Goal: Feedback & Contribution: Leave review/rating

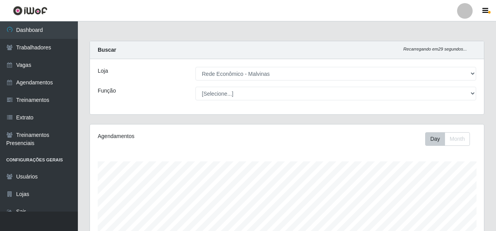
select select "194"
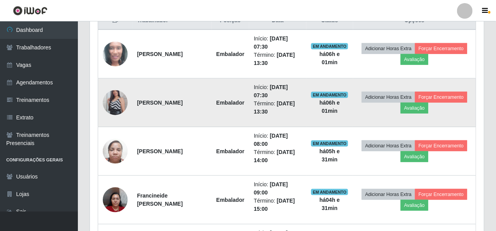
scroll to position [162, 394]
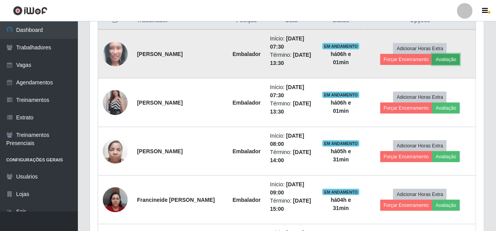
click at [432, 55] on button "Avaliação" at bounding box center [446, 59] width 28 height 11
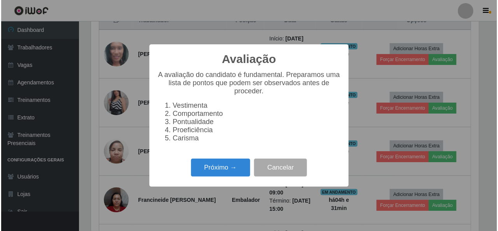
scroll to position [162, 391]
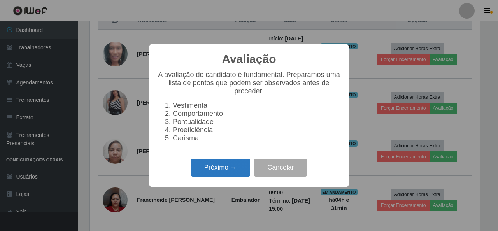
click at [221, 171] on button "Próximo →" at bounding box center [220, 168] width 59 height 18
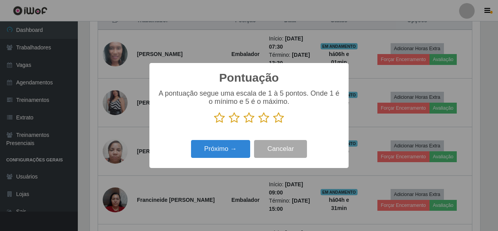
click at [276, 119] on icon at bounding box center [278, 118] width 11 height 12
click at [273, 124] on input "radio" at bounding box center [273, 124] width 0 height 0
drag, startPoint x: 231, startPoint y: 160, endPoint x: 231, endPoint y: 155, distance: 4.7
click at [231, 158] on div "Próximo → Cancelar" at bounding box center [249, 149] width 184 height 22
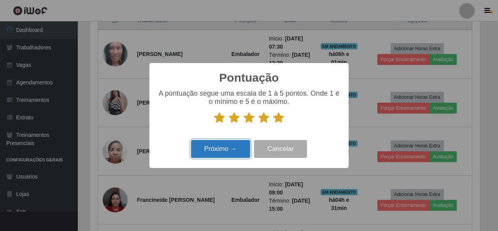
click at [232, 152] on button "Próximo →" at bounding box center [220, 149] width 59 height 18
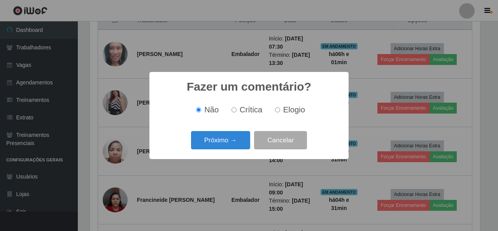
click at [277, 108] on input "Elogio" at bounding box center [277, 109] width 5 height 5
radio input "true"
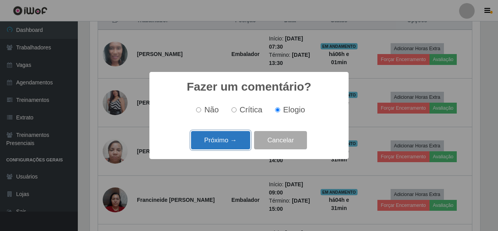
click at [229, 139] on button "Próximo →" at bounding box center [220, 140] width 59 height 18
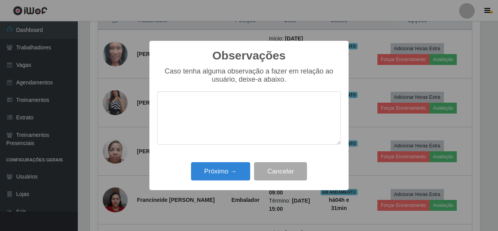
click at [224, 111] on textarea at bounding box center [249, 118] width 184 height 53
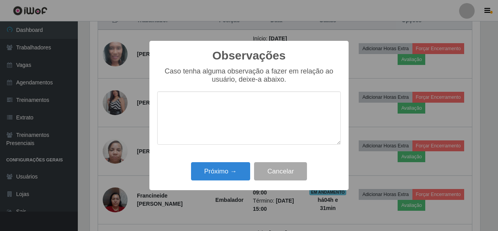
type textarea "b"
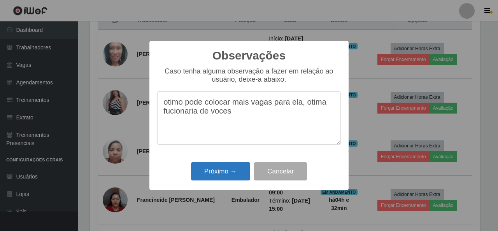
type textarea "otimo pode colocar mais vagas para ela, otima fucionaria de voces"
click at [213, 175] on button "Próximo →" at bounding box center [220, 171] width 59 height 18
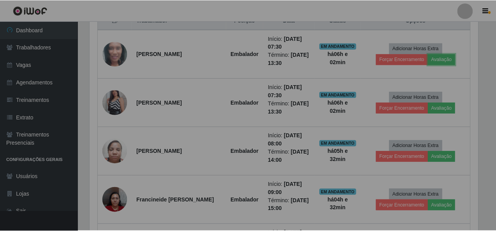
scroll to position [162, 394]
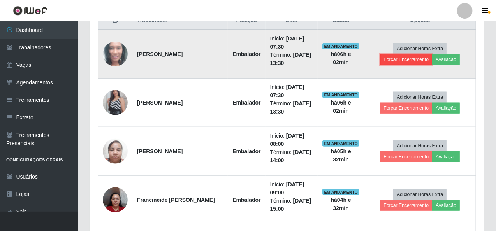
click at [433, 54] on button "Forçar Encerramento" at bounding box center [406, 59] width 52 height 11
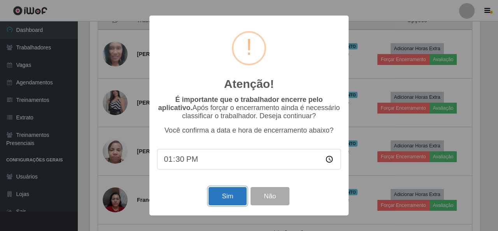
click at [231, 201] on button "Sim" at bounding box center [228, 196] width 38 height 18
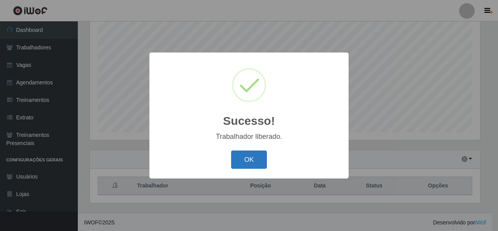
click at [247, 160] on button "OK" at bounding box center [249, 160] width 36 height 18
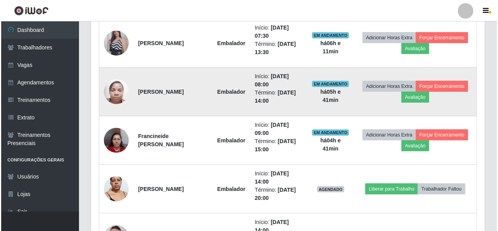
scroll to position [273, 0]
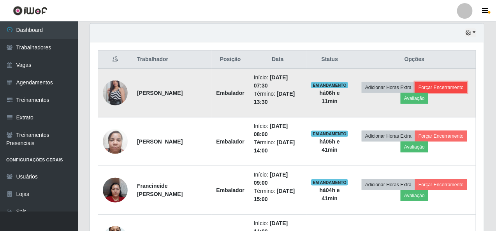
click at [441, 85] on button "Forçar Encerramento" at bounding box center [441, 87] width 52 height 11
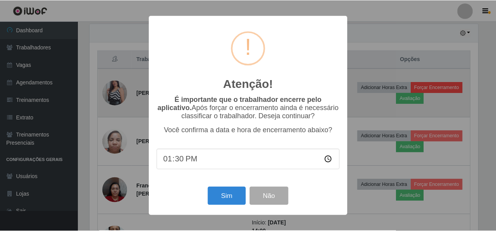
scroll to position [162, 391]
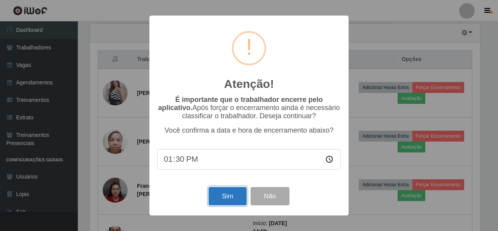
click at [238, 199] on button "Sim" at bounding box center [228, 196] width 38 height 18
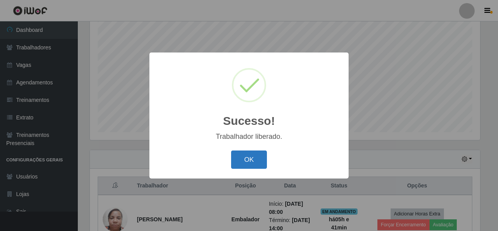
click at [266, 162] on button "OK" at bounding box center [249, 160] width 36 height 18
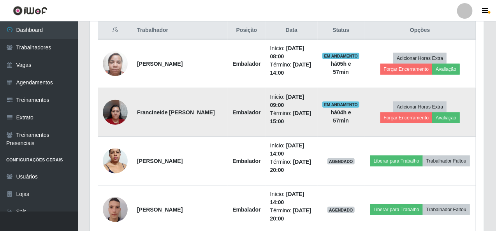
scroll to position [341, 0]
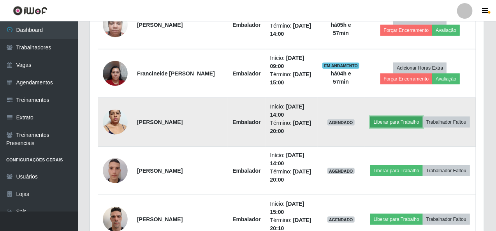
click at [403, 123] on button "Liberar para Trabalho" at bounding box center [396, 122] width 53 height 11
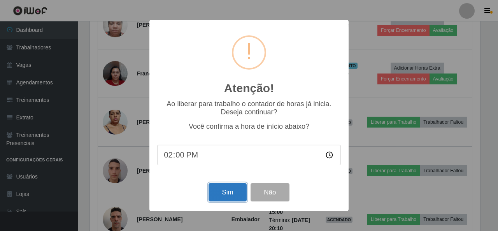
click at [235, 190] on button "Sim" at bounding box center [228, 192] width 38 height 18
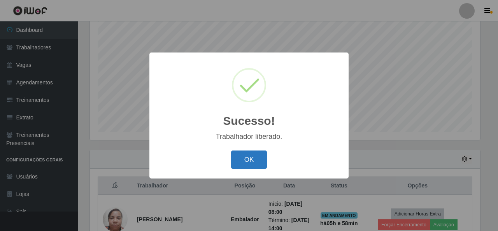
click at [244, 158] on button "OK" at bounding box center [249, 160] width 36 height 18
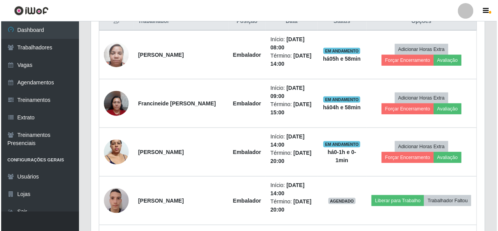
scroll to position [263, 0]
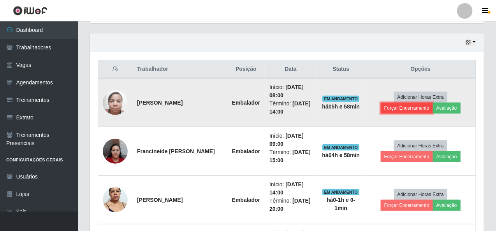
click at [433, 103] on button "Forçar Encerramento" at bounding box center [407, 108] width 52 height 11
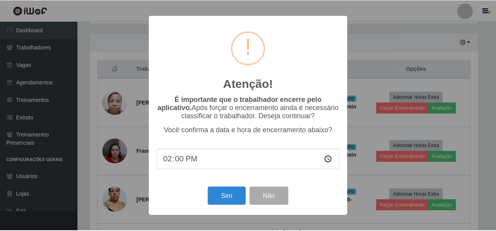
scroll to position [162, 391]
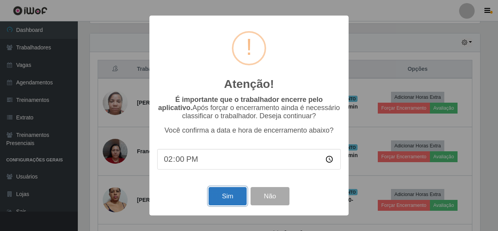
click at [226, 193] on button "Sim" at bounding box center [228, 196] width 38 height 18
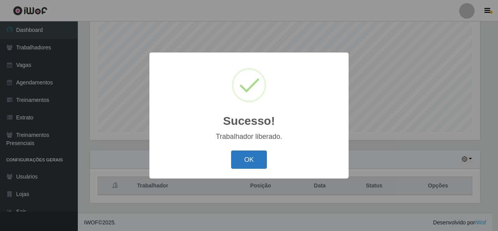
click at [237, 156] on button "OK" at bounding box center [249, 160] width 36 height 18
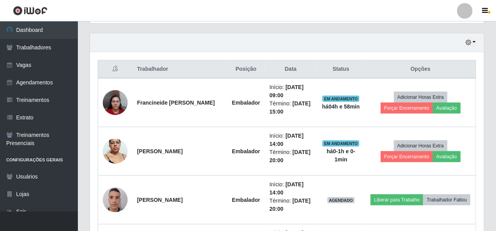
scroll to position [302, 0]
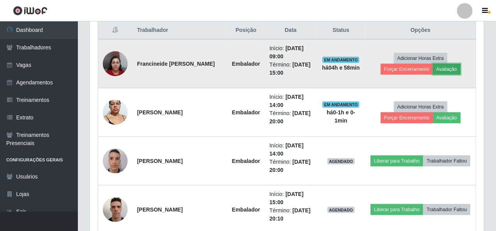
click at [433, 66] on button "Avaliação" at bounding box center [447, 69] width 28 height 11
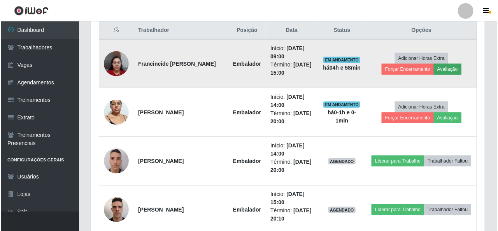
scroll to position [162, 391]
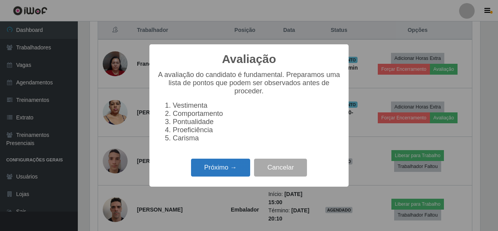
click at [239, 167] on button "Próximo →" at bounding box center [220, 168] width 59 height 18
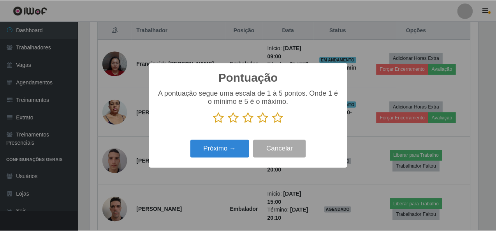
scroll to position [389259, 389030]
click at [347, 109] on div "Pontuação × A pontuação segue uma escala de 1 à 5 pontos. Onde 1 é o mínimo e 5…" at bounding box center [249, 115] width 199 height 105
click at [366, 41] on div "Pontuação × A pontuação segue uma escala de 1 à 5 pontos. Onde 1 é o mínimo e 5…" at bounding box center [249, 115] width 498 height 231
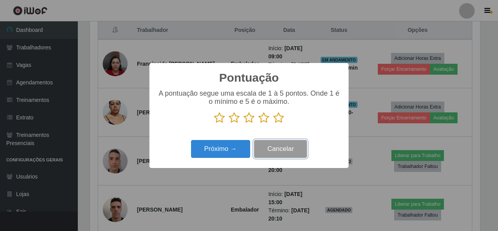
click at [271, 148] on button "Cancelar" at bounding box center [280, 149] width 53 height 18
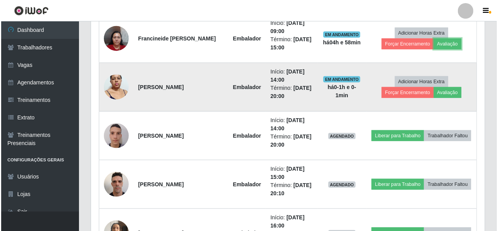
scroll to position [0, 0]
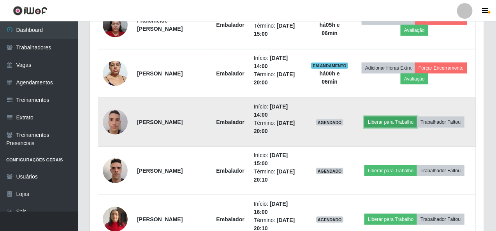
click at [387, 121] on button "Liberar para Trabalho" at bounding box center [390, 122] width 53 height 11
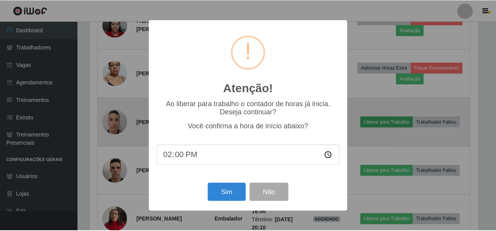
scroll to position [162, 391]
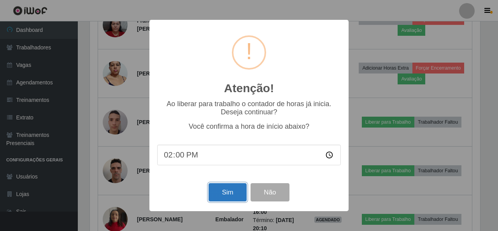
click at [223, 196] on button "Sim" at bounding box center [228, 192] width 38 height 18
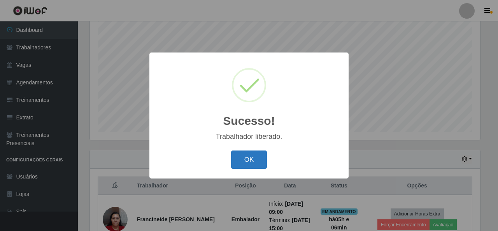
click at [260, 166] on button "OK" at bounding box center [249, 160] width 36 height 18
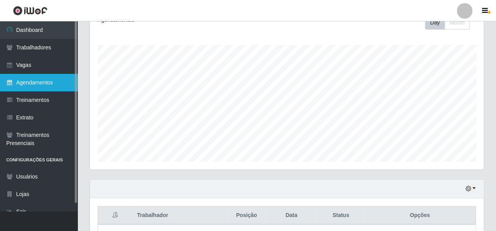
scroll to position [0, 0]
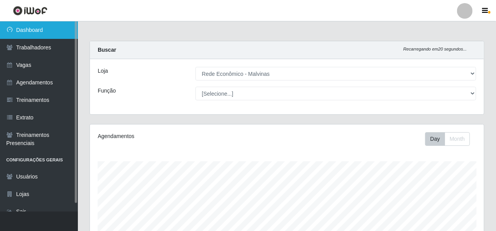
click at [57, 24] on link "Dashboard" at bounding box center [39, 30] width 78 height 18
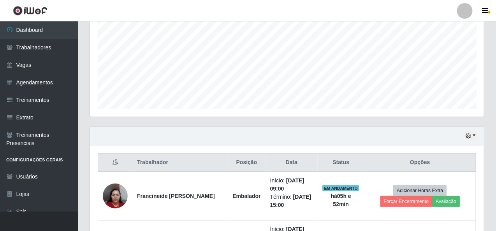
scroll to position [156, 0]
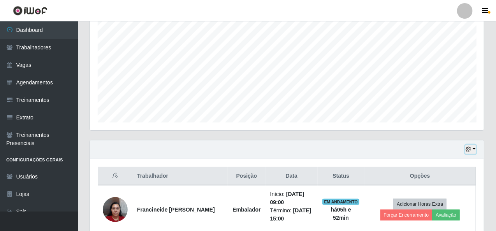
click at [473, 145] on button "button" at bounding box center [470, 149] width 11 height 9
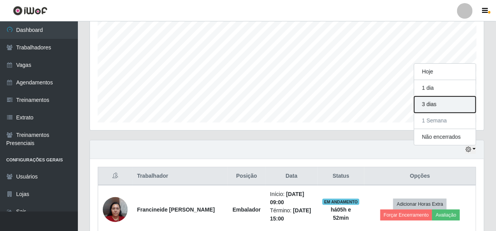
click at [445, 105] on button "3 dias" at bounding box center [445, 105] width 62 height 16
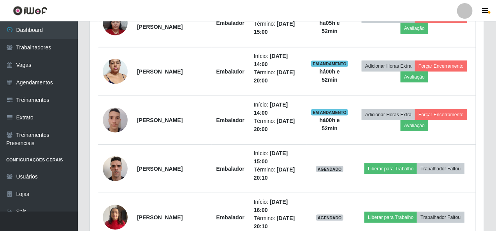
scroll to position [272, 0]
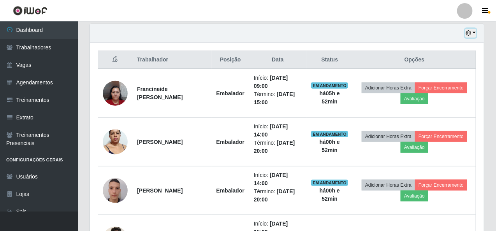
click at [475, 32] on button "button" at bounding box center [470, 33] width 11 height 9
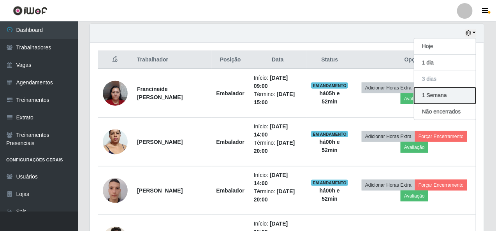
click at [458, 96] on button "1 Semana" at bounding box center [445, 96] width 62 height 16
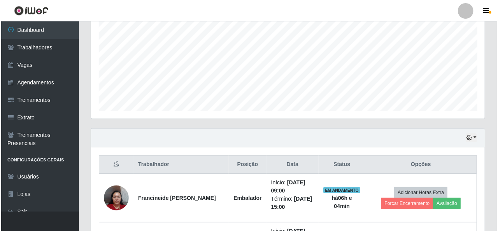
scroll to position [234, 0]
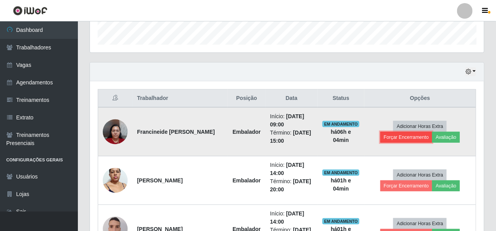
click at [433, 132] on button "Forçar Encerramento" at bounding box center [406, 137] width 52 height 11
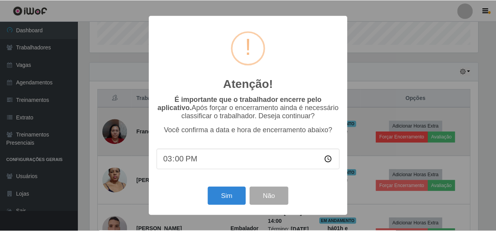
scroll to position [162, 391]
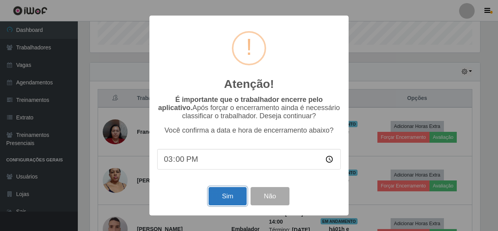
click at [218, 191] on button "Sim" at bounding box center [228, 196] width 38 height 18
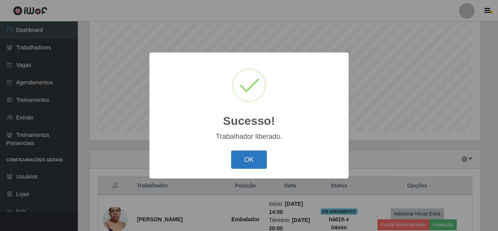
click at [254, 157] on button "OK" at bounding box center [249, 160] width 36 height 18
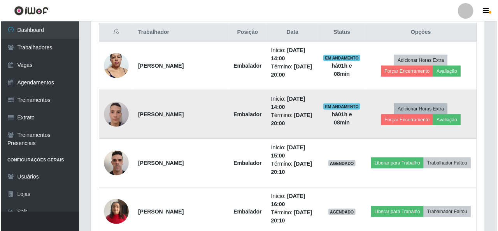
scroll to position [302, 0]
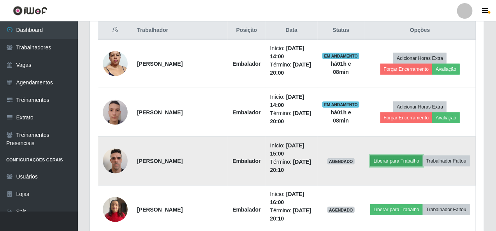
click at [395, 164] on button "Liberar para Trabalho" at bounding box center [396, 161] width 53 height 11
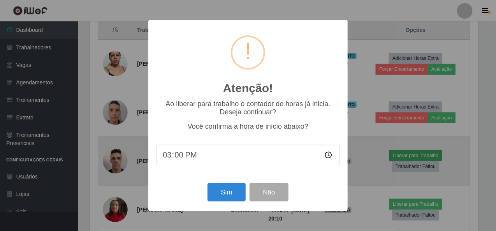
scroll to position [162, 391]
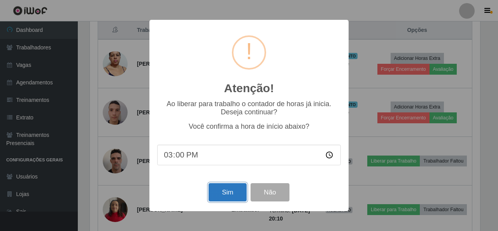
click at [230, 196] on button "Sim" at bounding box center [228, 192] width 38 height 18
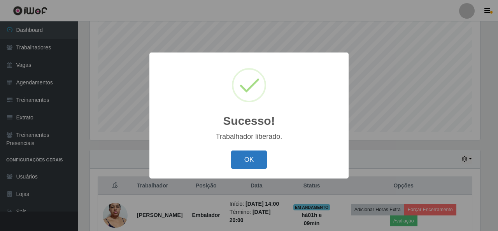
click at [264, 162] on button "OK" at bounding box center [249, 160] width 36 height 18
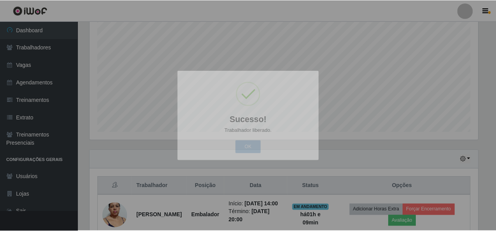
scroll to position [162, 394]
